Goal: Task Accomplishment & Management: Use online tool/utility

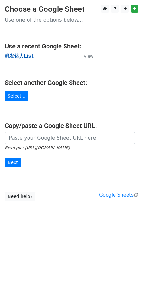
click at [19, 59] on strong "群发达人List" at bounding box center [19, 56] width 29 height 6
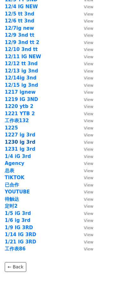
scroll to position [838, 0]
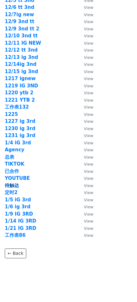
click at [14, 183] on strong "待触达" at bounding box center [12, 186] width 14 height 6
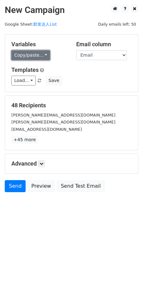
click at [29, 53] on link "Copy/paste..." at bounding box center [30, 55] width 39 height 10
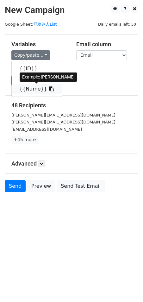
click at [47, 86] on span at bounding box center [50, 89] width 7 height 6
